Goal: Information Seeking & Learning: Learn about a topic

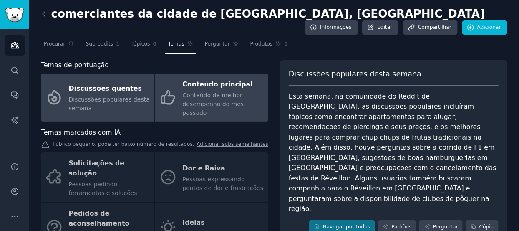
click at [200, 91] on div "Conteúdo de melhor desempenho do mês passado" at bounding box center [223, 104] width 81 height 26
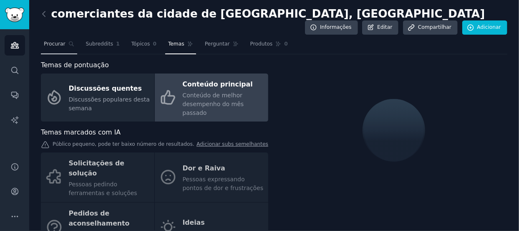
click at [66, 38] on link "Procurar" at bounding box center [59, 46] width 36 height 17
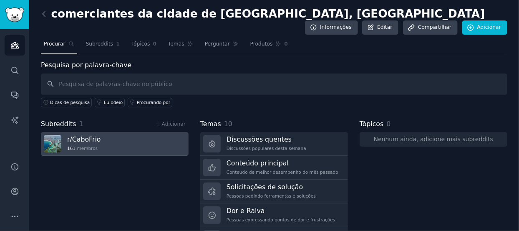
click at [123, 132] on link "r/ CaboFrio 161 membros" at bounding box center [115, 144] width 148 height 24
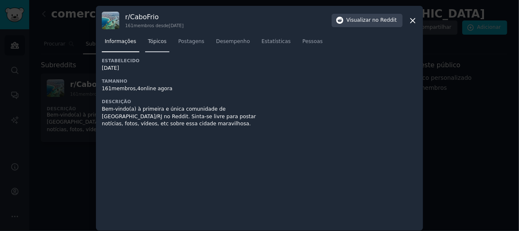
click at [149, 44] on font "Tópicos" at bounding box center [157, 41] width 19 height 6
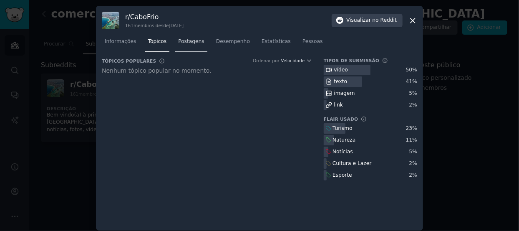
click at [175, 39] on link "Postagens" at bounding box center [191, 43] width 32 height 17
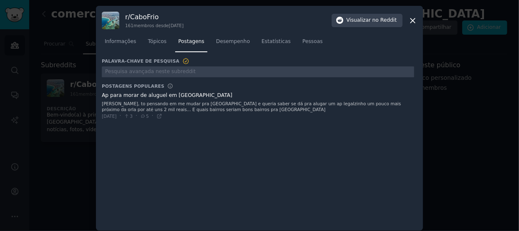
click at [144, 97] on span at bounding box center [258, 106] width 313 height 34
click at [146, 116] on icon at bounding box center [143, 116] width 6 height 5
click at [412, 20] on icon at bounding box center [413, 20] width 5 height 5
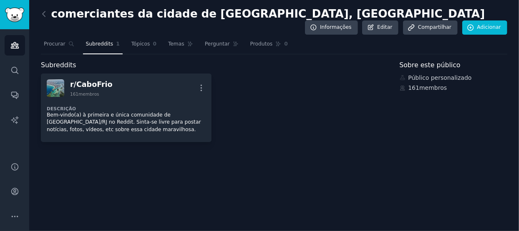
click at [239, 75] on div "r/ CaboFrio 161 membros Mais Descrição Bem-vindo(a) à primeira e única comunida…" at bounding box center [214, 107] width 347 height 69
